Goal: Check status: Check status

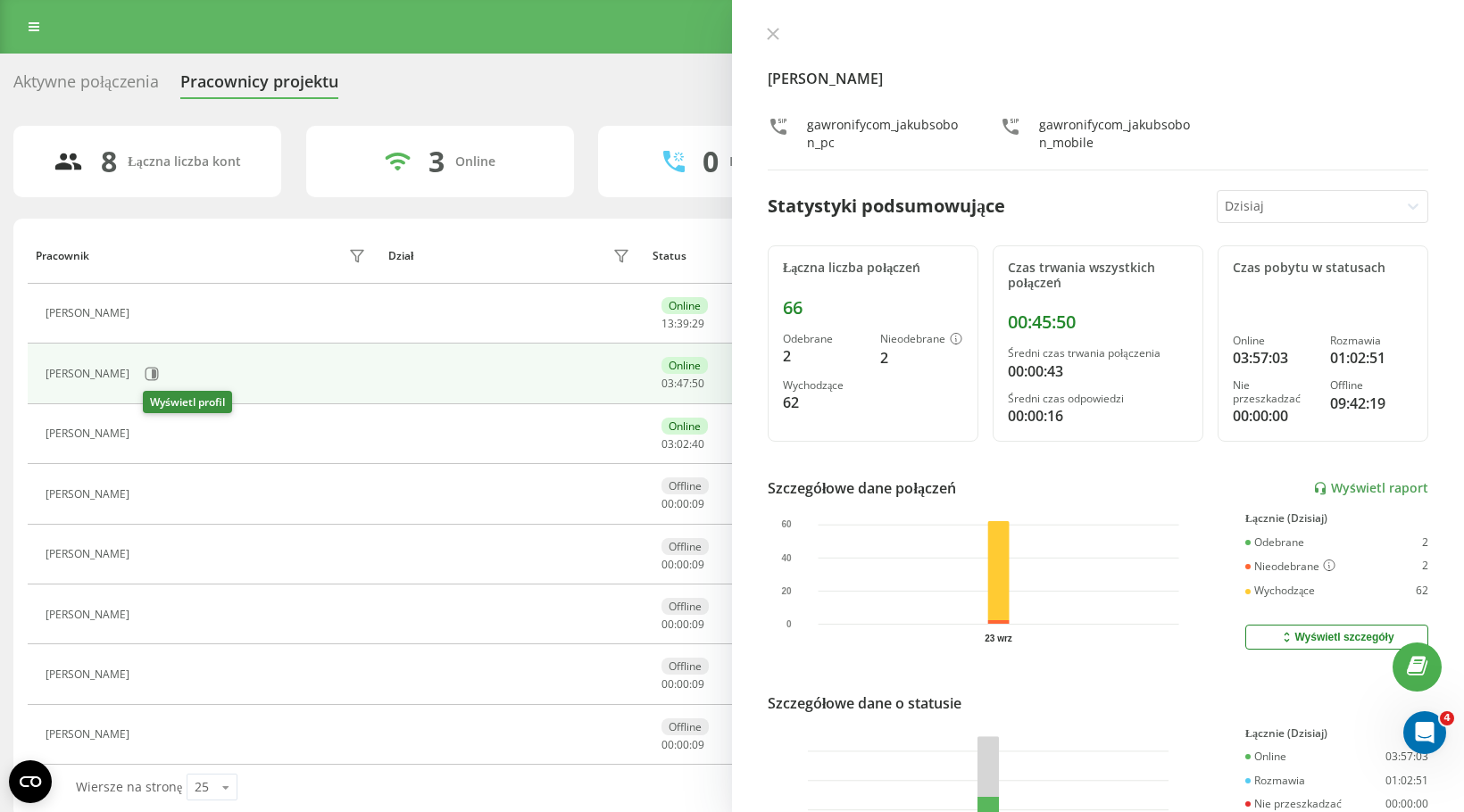
click at [148, 433] on button at bounding box center [149, 437] width 21 height 25
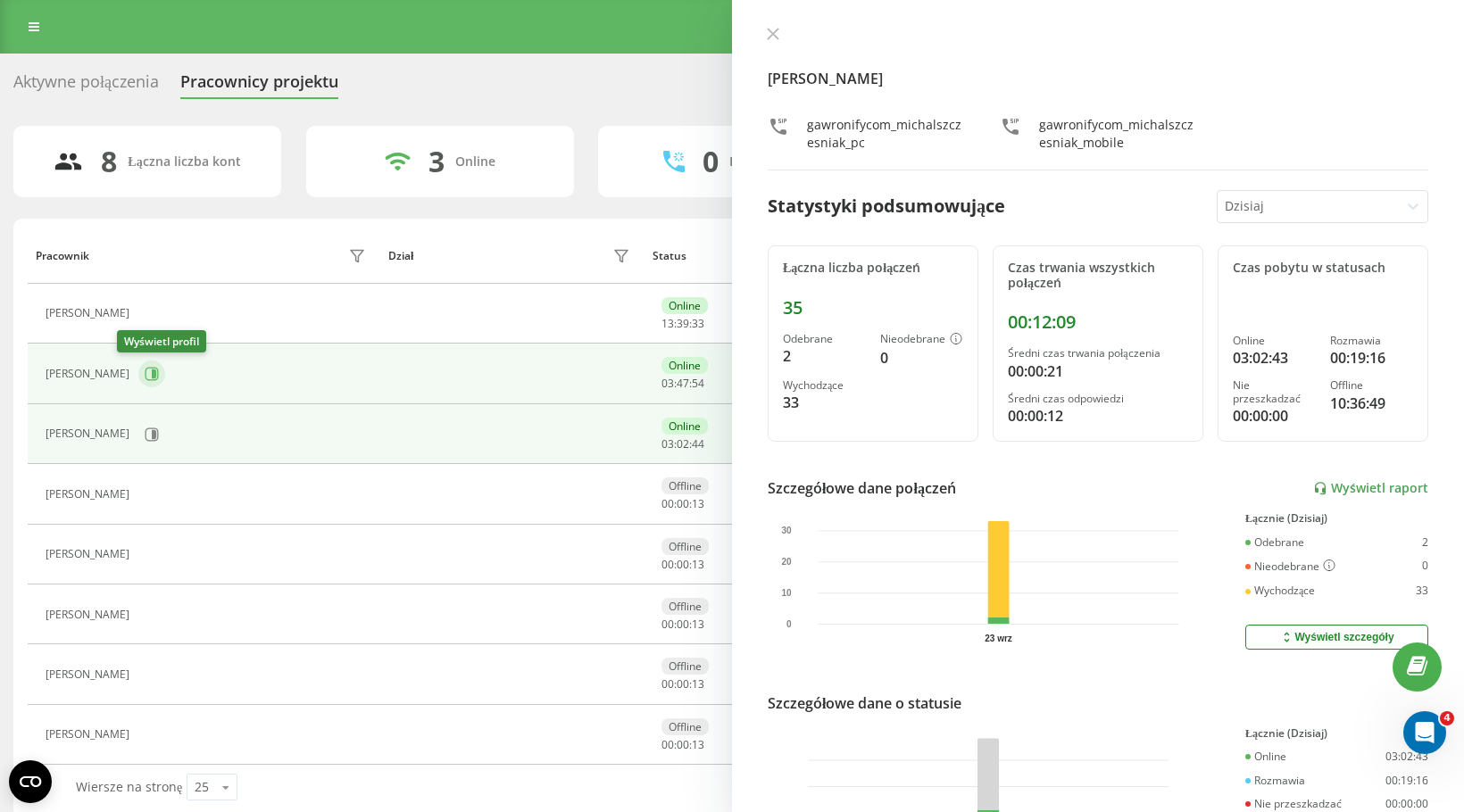
click at [152, 378] on icon at bounding box center [154, 374] width 5 height 9
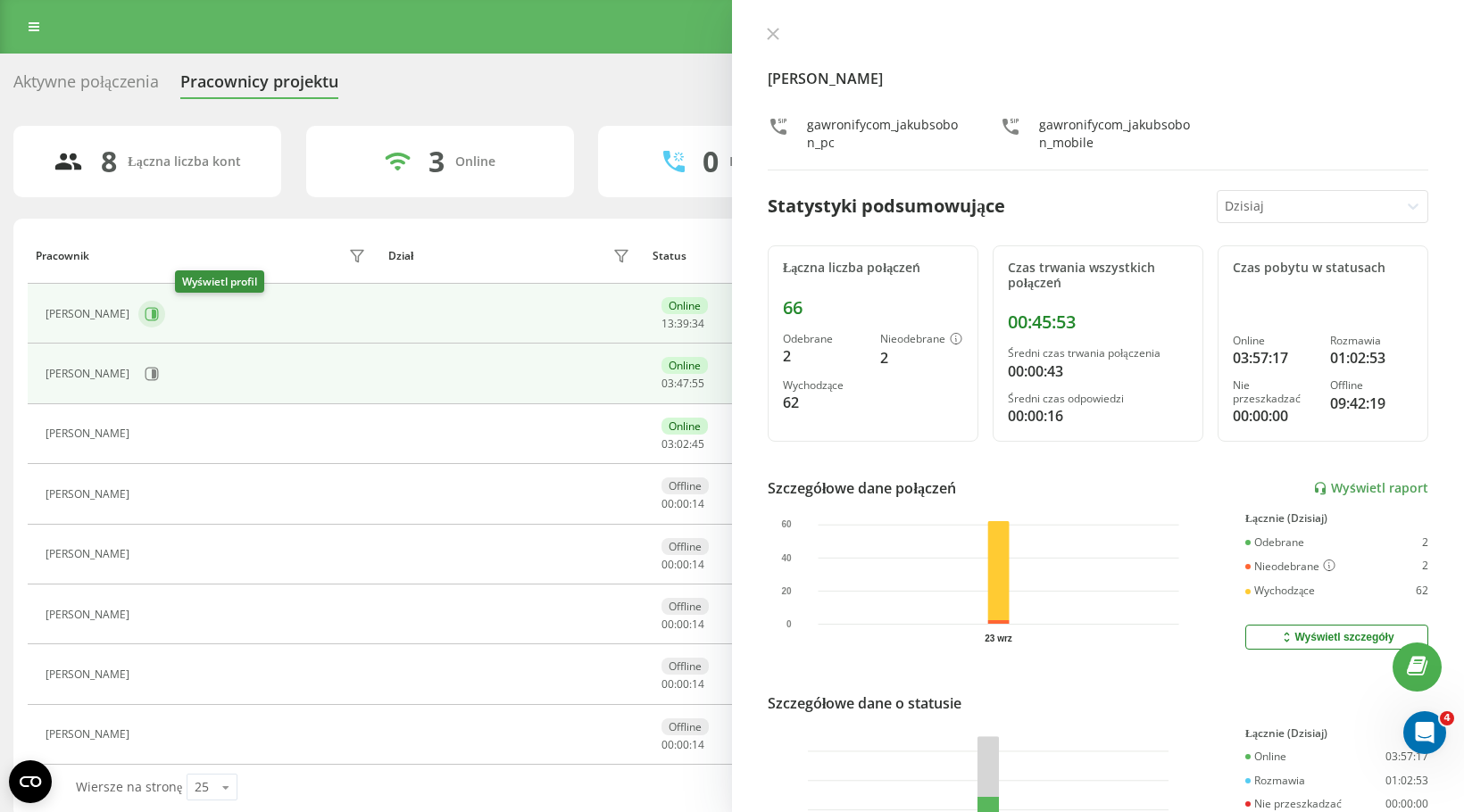
click at [165, 304] on button at bounding box center [151, 313] width 26 height 26
